Goal: Entertainment & Leisure: Consume media (video, audio)

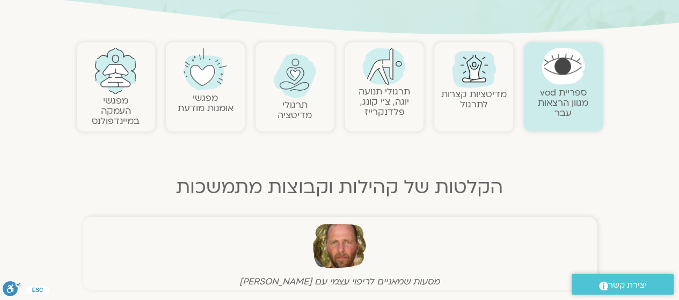
scroll to position [204, 0]
click at [108, 99] on link "מפגשי העמקה במיינדפולנס" at bounding box center [116, 109] width 48 height 33
click at [113, 99] on link "מפגשי העמקה במיינדפולנס" at bounding box center [116, 109] width 48 height 33
click at [115, 98] on link "מפגשי העמקה במיינדפולנס" at bounding box center [116, 109] width 48 height 33
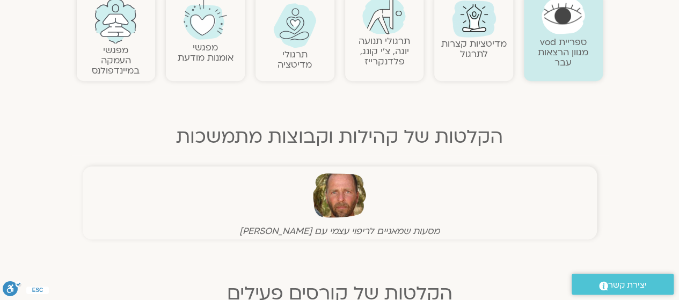
scroll to position [210, 0]
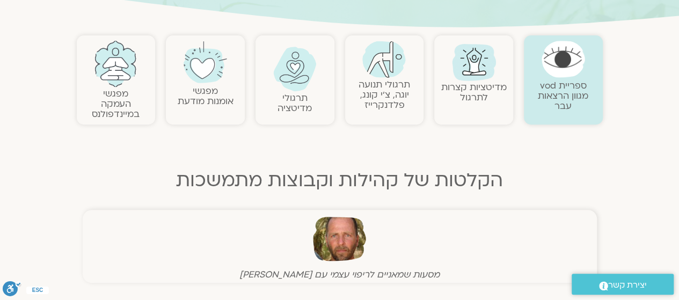
click at [130, 71] on img at bounding box center [115, 64] width 43 height 46
click at [126, 69] on img at bounding box center [115, 64] width 43 height 46
click at [114, 64] on img at bounding box center [115, 64] width 43 height 46
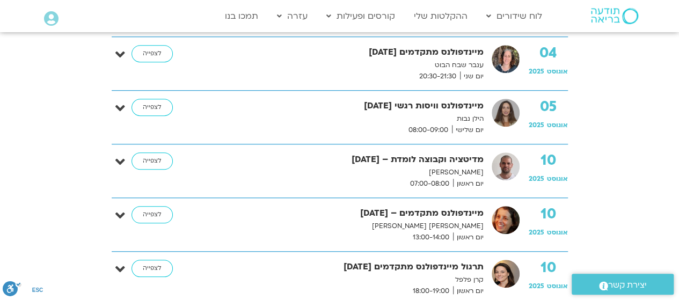
scroll to position [383, 0]
click at [244, 168] on p "[PERSON_NAME]" at bounding box center [343, 173] width 282 height 11
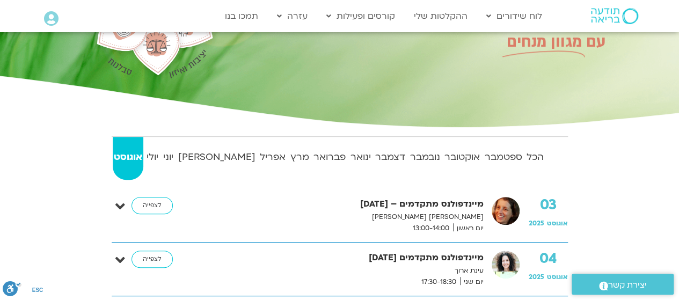
scroll to position [120, 0]
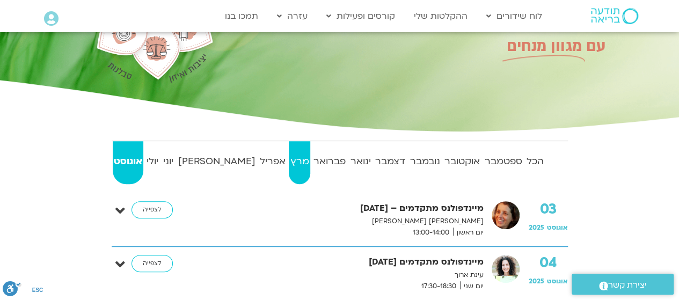
click at [289, 156] on strong "מרץ" at bounding box center [299, 162] width 21 height 16
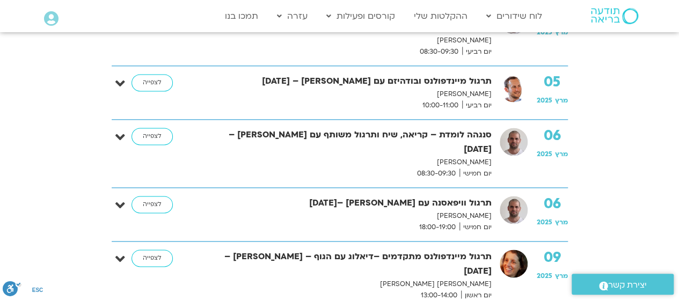
scroll to position [707, 0]
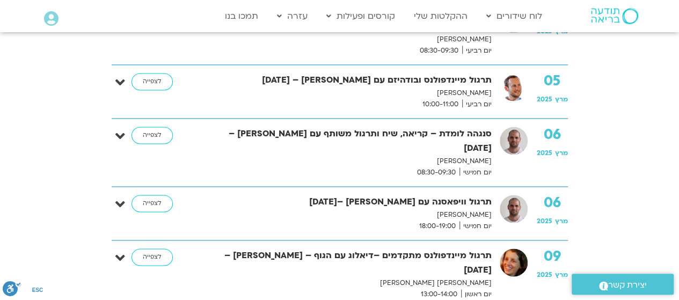
click at [217, 195] on strong "תרגול וויפאסנה עם [PERSON_NAME] –[DATE]" at bounding box center [351, 202] width 282 height 14
click at [150, 195] on link "לצפייה" at bounding box center [152, 203] width 41 height 17
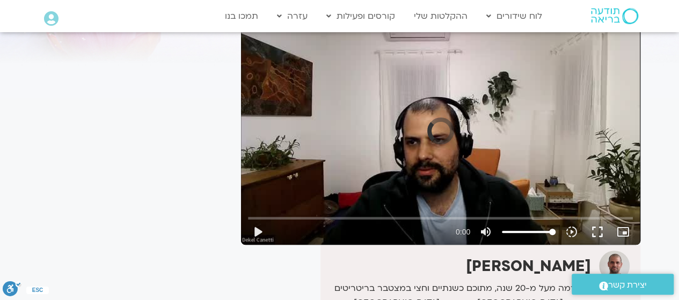
scroll to position [92, 0]
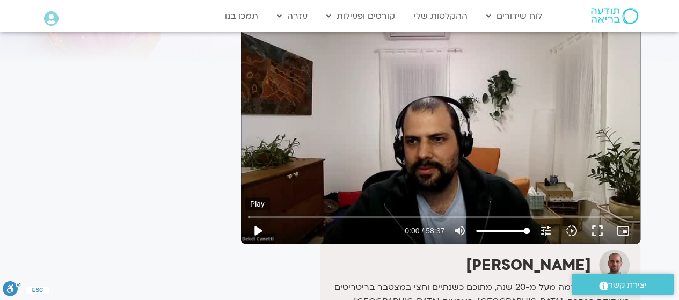
click at [265, 229] on button "play_arrow" at bounding box center [258, 231] width 26 height 26
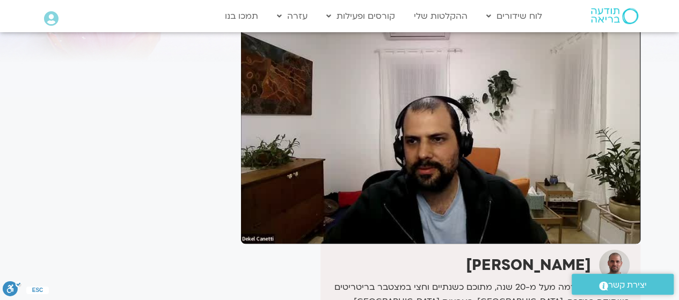
click at [118, 173] on div "It seems we can't find what you're looking for. It seems we can't find what you…" at bounding box center [135, 263] width 202 height 586
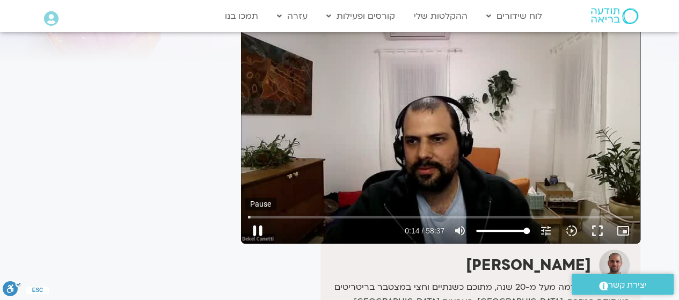
click at [258, 229] on button "pause" at bounding box center [258, 231] width 26 height 26
click at [257, 229] on button "play_arrow" at bounding box center [258, 231] width 26 height 26
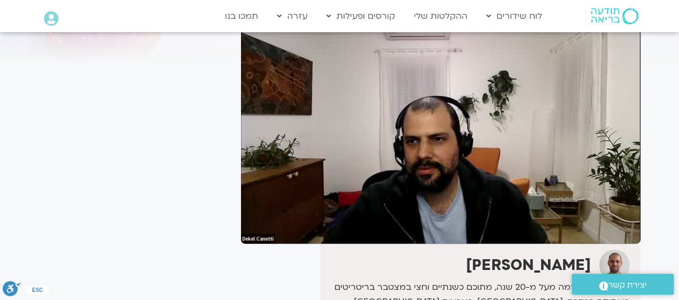
click at [0, 48] on section "לספריית ה-VOD להקלטות שלי תרגול וויפאסנה עם [PERSON_NAME] –[DATE] דקל קנטי אני …" at bounding box center [339, 251] width 679 height 607
click at [68, 239] on div "It seems we can't find what you're looking for. It seems we can't find what you…" at bounding box center [135, 263] width 202 height 586
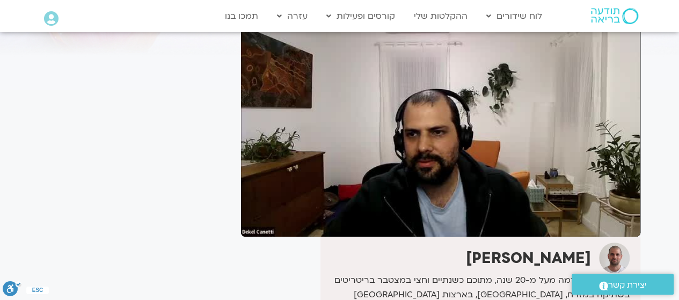
scroll to position [82, 0]
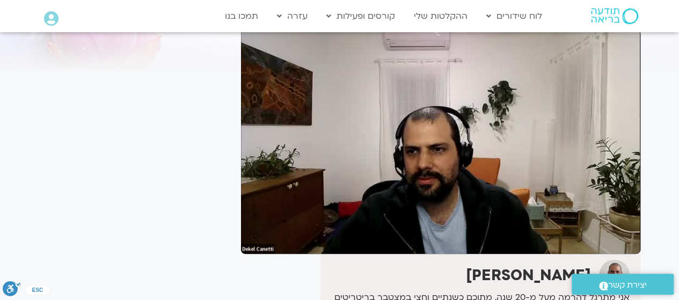
click at [0, 142] on section "לספריית ה-VOD להקלטות שלי תרגול וויפאסנה עם [PERSON_NAME] –[DATE] דקל קנטי אני …" at bounding box center [339, 262] width 679 height 607
click at [0, 143] on section "לספריית ה-VOD להקלטות שלי תרגול וויפאסנה עם [PERSON_NAME] –[DATE] דקל קנטי אני …" at bounding box center [339, 262] width 679 height 607
click at [0, 170] on section "לספריית ה-VOD להקלטות שלי תרגול וויפאסנה עם [PERSON_NAME] –[DATE] דקל קנטי אני …" at bounding box center [339, 262] width 679 height 607
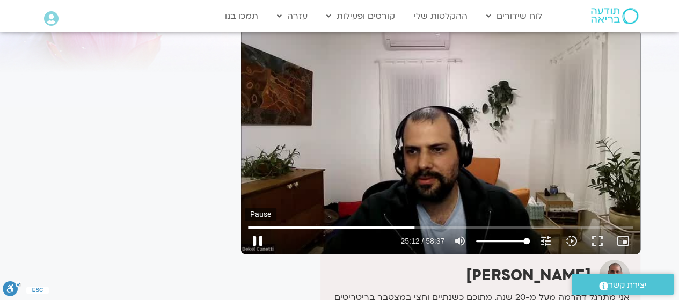
click at [259, 238] on button "pause" at bounding box center [258, 241] width 26 height 26
type input "1513.074223"
